Goal: Information Seeking & Learning: Check status

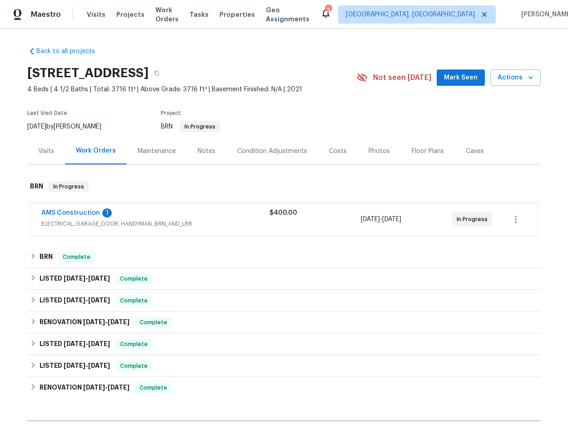
click at [115, 217] on div "AMS Construction 1" at bounding box center [155, 214] width 228 height 11
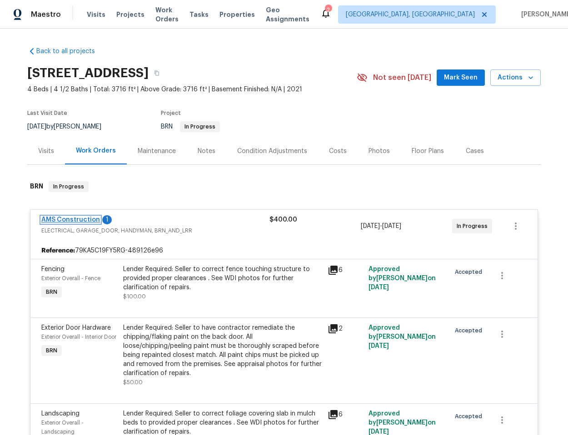
click at [70, 218] on link "AMS Construction" at bounding box center [70, 220] width 59 height 6
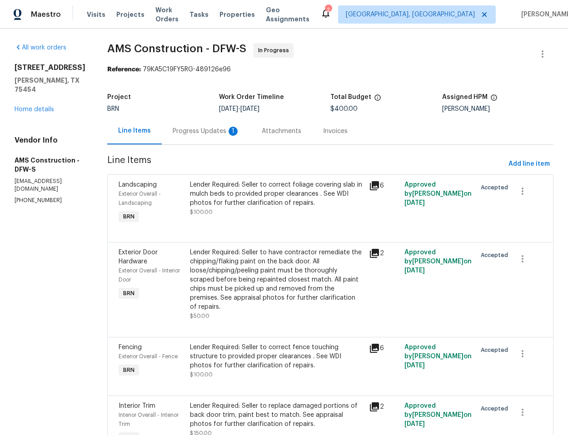
click at [175, 124] on div "Progress Updates 1" at bounding box center [206, 131] width 89 height 27
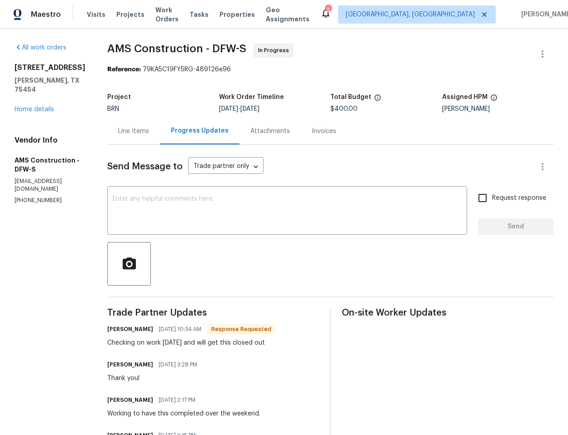
click at [123, 134] on div "Line Items" at bounding box center [133, 131] width 31 height 9
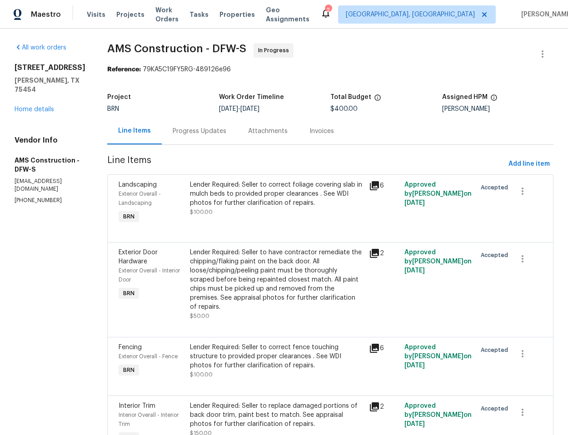
click at [262, 192] on div "Lender Required: Seller to correct foliage covering slab in mulch beds to provi…" at bounding box center [276, 193] width 173 height 27
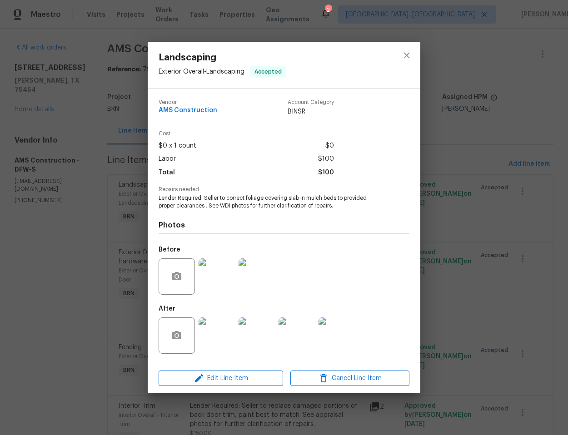
click at [216, 338] on img at bounding box center [217, 336] width 36 height 36
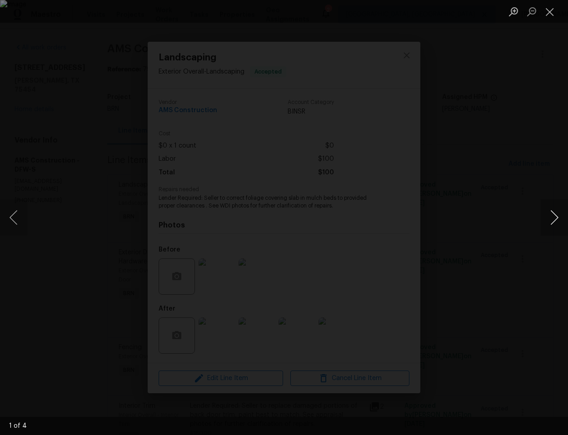
click at [552, 219] on button "Next image" at bounding box center [554, 217] width 27 height 36
click at [553, 219] on button "Next image" at bounding box center [554, 217] width 27 height 36
click at [555, 214] on button "Next image" at bounding box center [554, 217] width 27 height 36
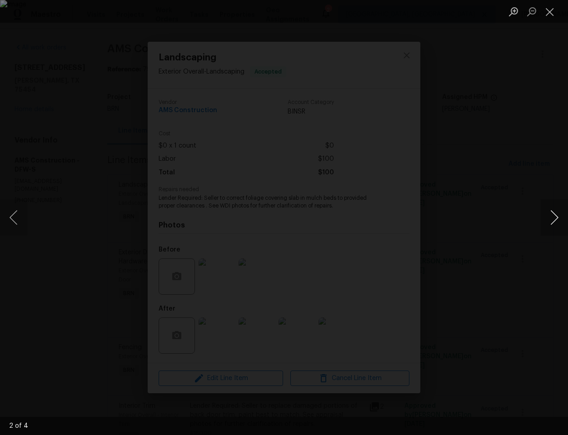
click at [556, 214] on button "Next image" at bounding box center [554, 217] width 27 height 36
click at [562, 218] on button "Next image" at bounding box center [554, 217] width 27 height 36
click at [561, 217] on button "Next image" at bounding box center [554, 217] width 27 height 36
click at [544, 13] on button "Close lightbox" at bounding box center [550, 12] width 18 height 16
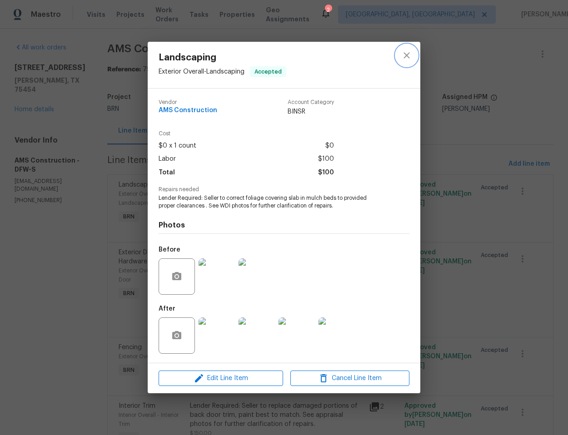
click at [410, 51] on icon "close" at bounding box center [406, 55] width 11 height 11
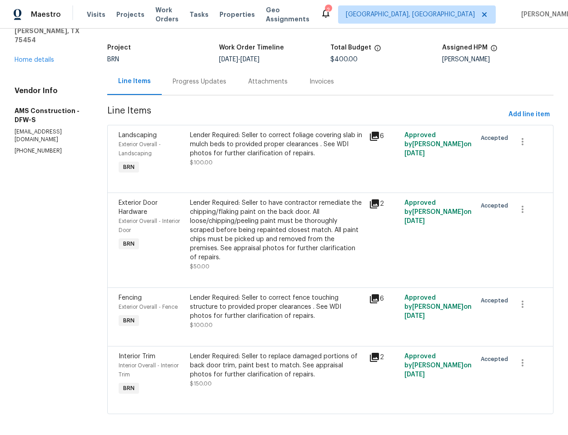
scroll to position [52, 0]
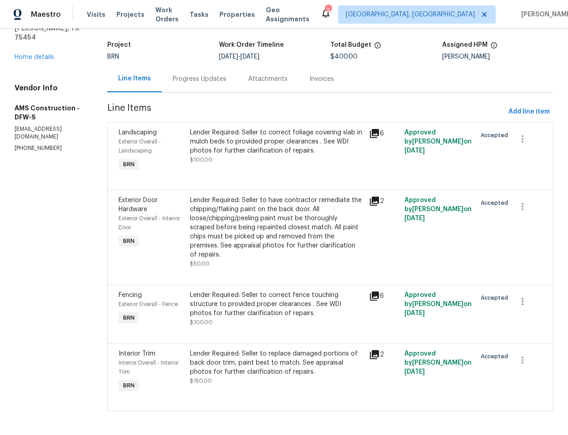
click at [304, 224] on div "Lender Required: Seller to have contractor remediate the chipping/flaking paint…" at bounding box center [276, 228] width 173 height 64
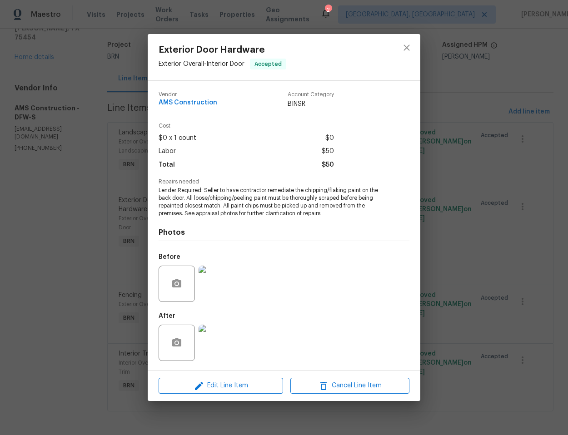
click at [220, 341] on img at bounding box center [217, 343] width 36 height 36
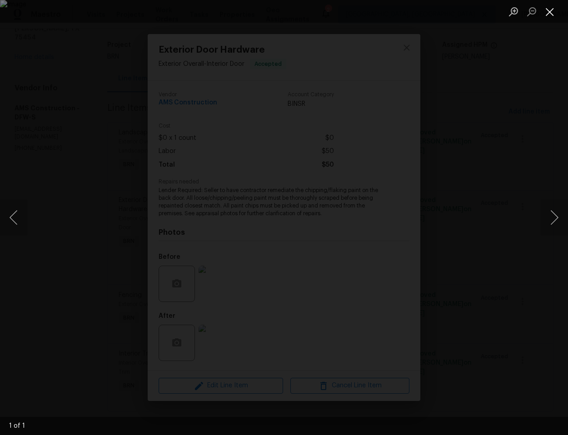
click at [553, 10] on button "Close lightbox" at bounding box center [550, 12] width 18 height 16
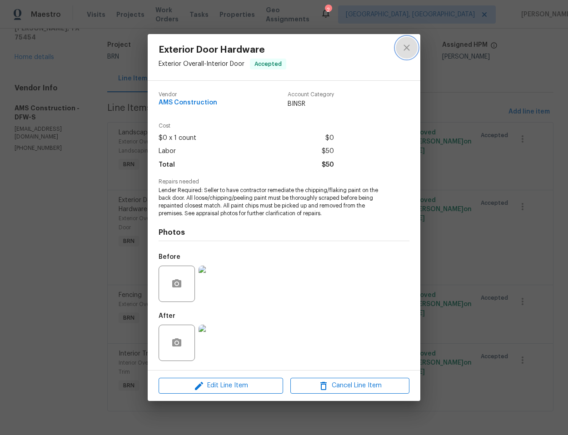
click at [403, 43] on icon "close" at bounding box center [406, 47] width 11 height 11
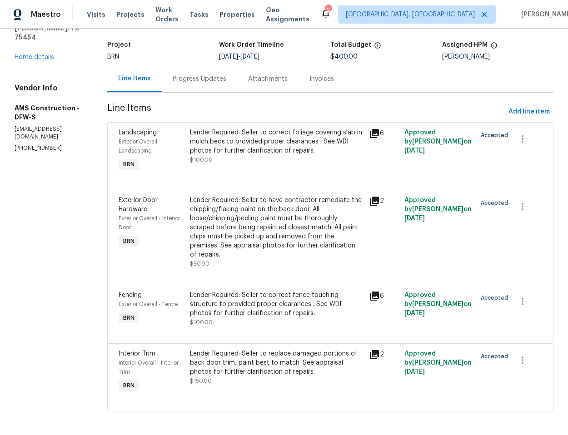
click at [284, 295] on div "Lender Required: Seller to correct fence touching structure to provided proper …" at bounding box center [276, 304] width 173 height 27
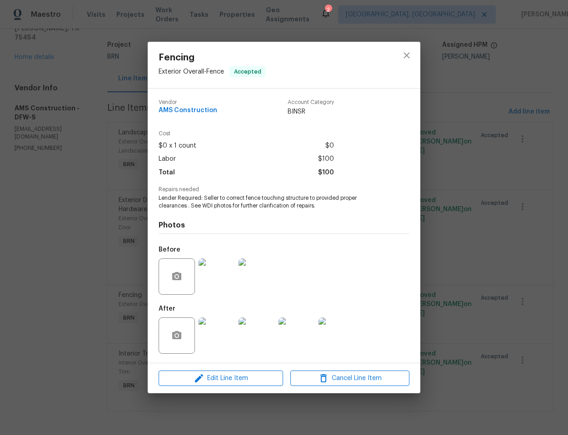
click at [210, 334] on img at bounding box center [217, 336] width 36 height 36
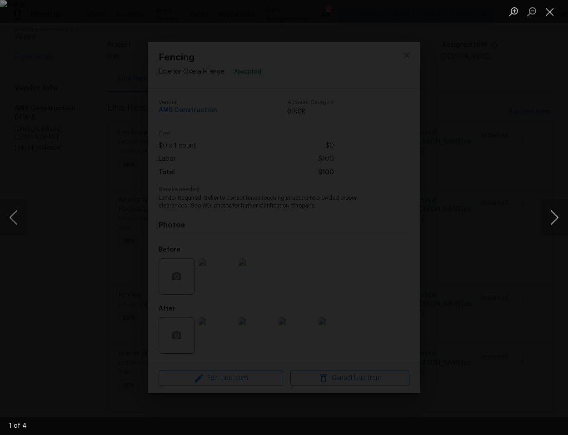
click at [551, 221] on button "Next image" at bounding box center [554, 217] width 27 height 36
click at [552, 221] on button "Next image" at bounding box center [554, 217] width 27 height 36
click at [552, 217] on button "Next image" at bounding box center [554, 217] width 27 height 36
click at [552, 216] on button "Next image" at bounding box center [554, 217] width 27 height 36
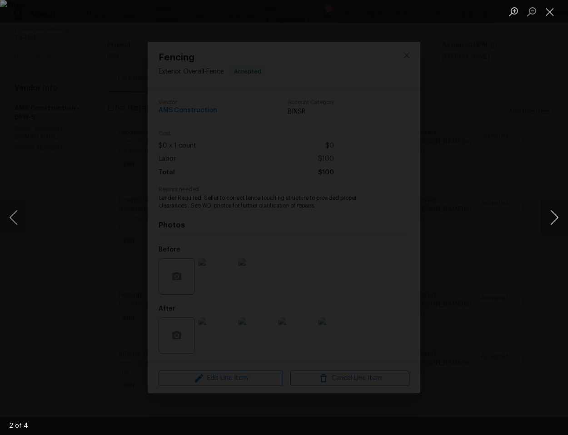
drag, startPoint x: 552, startPoint y: 216, endPoint x: 547, endPoint y: 214, distance: 5.3
click at [552, 216] on button "Next image" at bounding box center [554, 217] width 27 height 36
click at [544, 215] on button "Next image" at bounding box center [554, 217] width 27 height 36
click at [545, 215] on button "Next image" at bounding box center [554, 217] width 27 height 36
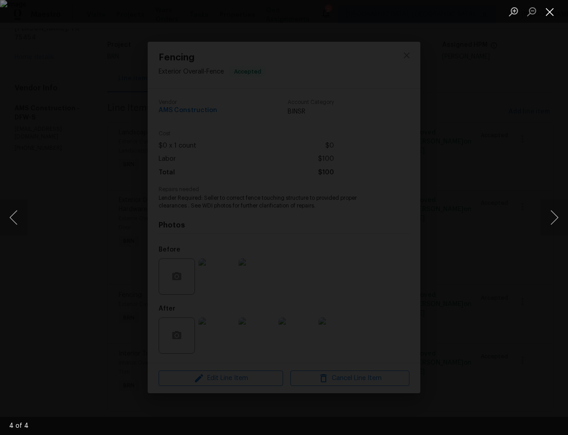
click at [544, 12] on button "Close lightbox" at bounding box center [550, 12] width 18 height 16
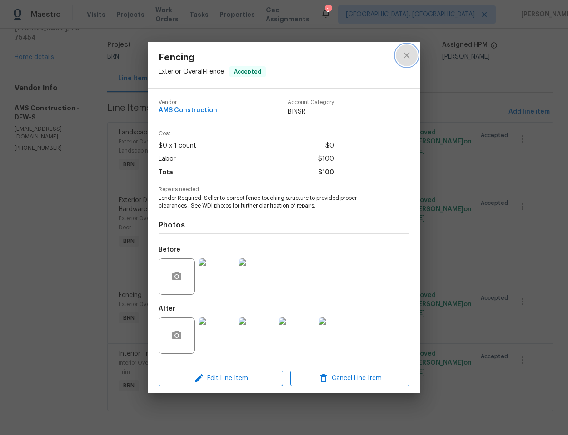
click at [407, 54] on icon "close" at bounding box center [406, 55] width 11 height 11
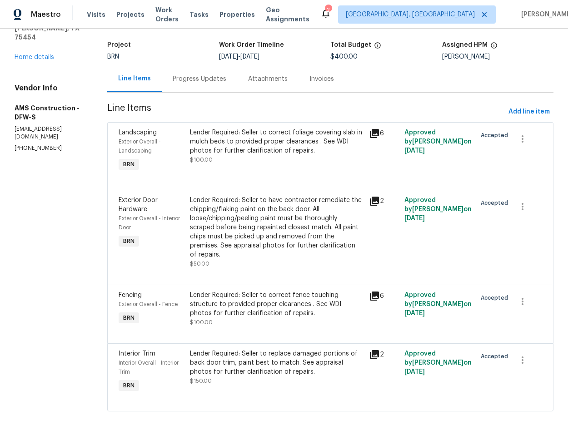
click at [239, 349] on div "Lender Required: Seller to replace damaged portions of back door trim, paint be…" at bounding box center [276, 362] width 173 height 27
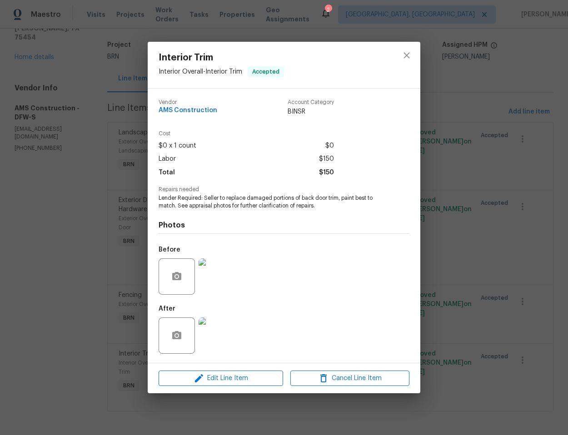
click at [223, 337] on img at bounding box center [217, 336] width 36 height 36
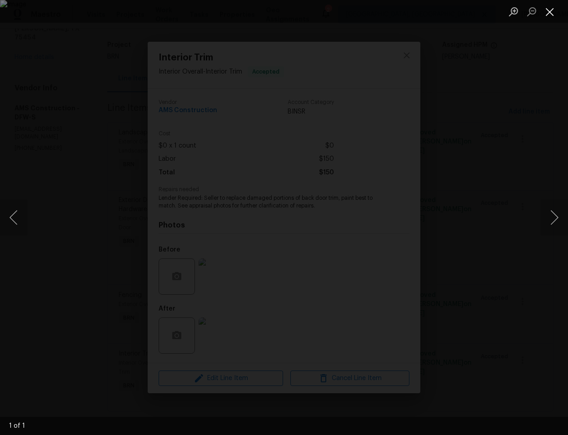
click at [549, 9] on button "Close lightbox" at bounding box center [550, 12] width 18 height 16
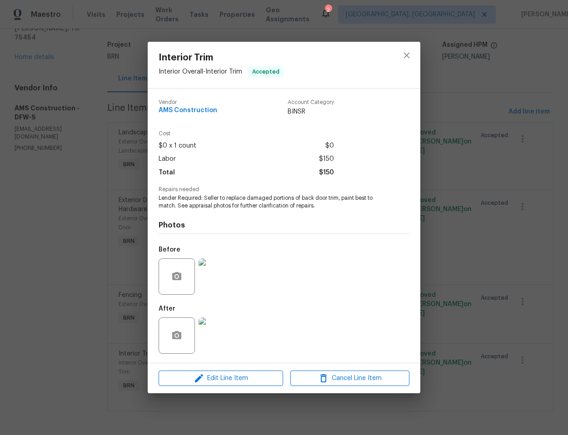
click at [455, 242] on div "Interior Trim Interior Overall - Interior Trim Accepted Vendor AMS Construction…" at bounding box center [284, 217] width 568 height 435
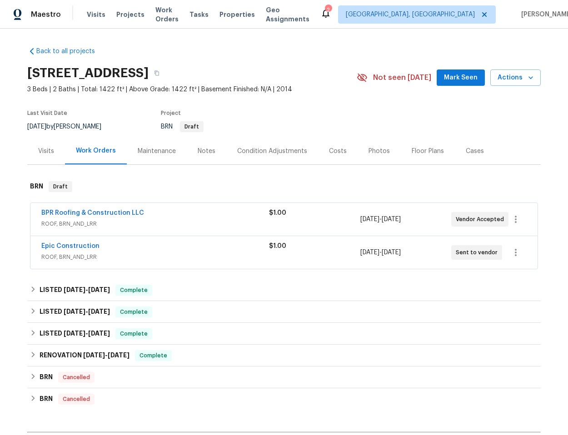
click at [237, 219] on span "ROOF, BRN_AND_LRR" at bounding box center [155, 223] width 228 height 9
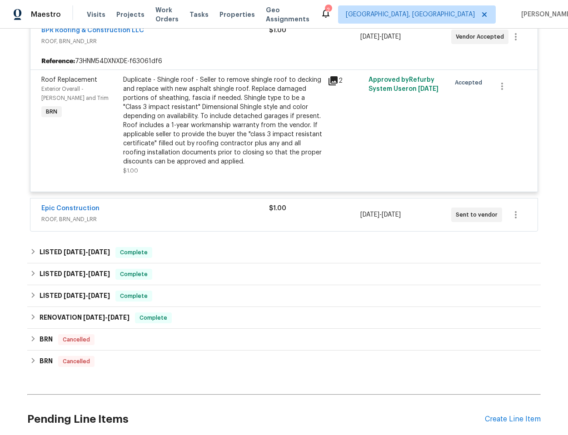
scroll to position [199, 0]
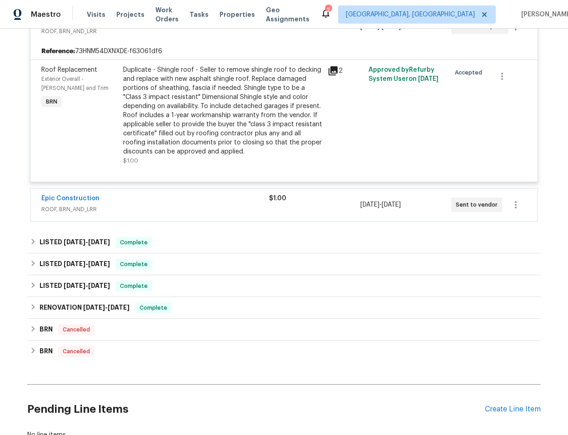
click at [223, 207] on span "ROOF, BRN_AND_LRR" at bounding box center [155, 209] width 228 height 9
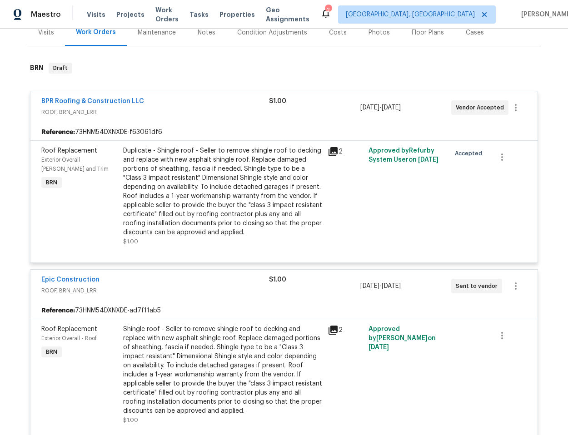
scroll to position [114, 0]
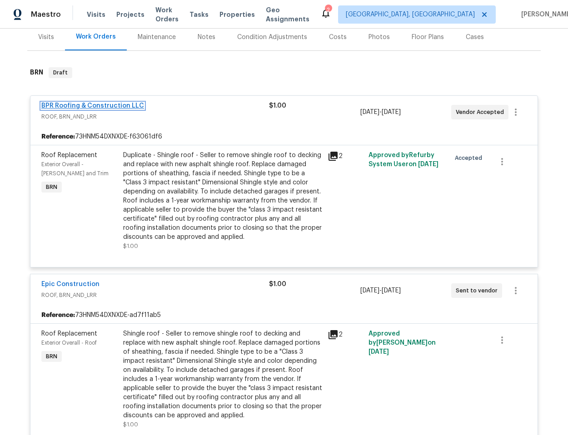
click at [82, 106] on link "BPR Roofing & Construction LLC" at bounding box center [92, 106] width 103 height 6
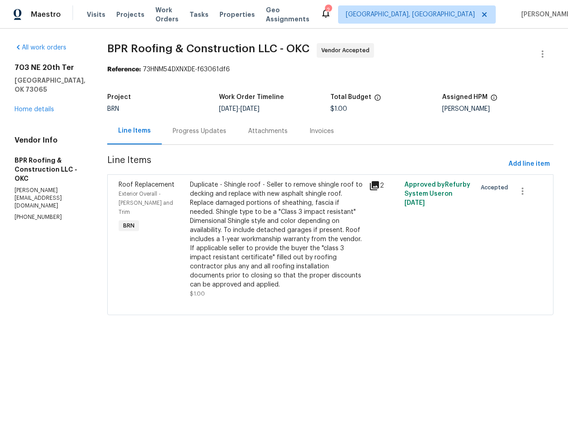
click at [197, 134] on div "Progress Updates" at bounding box center [200, 131] width 54 height 9
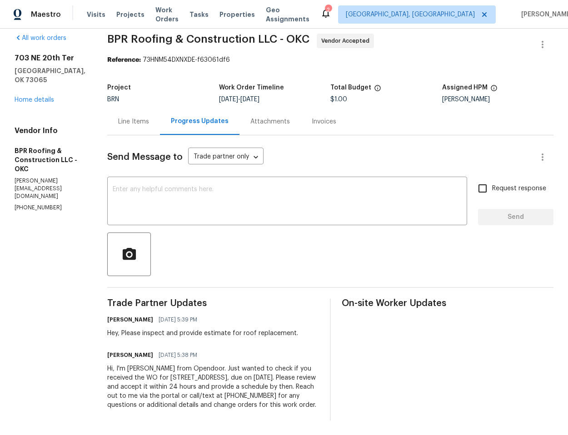
scroll to position [26, 0]
